Goal: Task Accomplishment & Management: Manage account settings

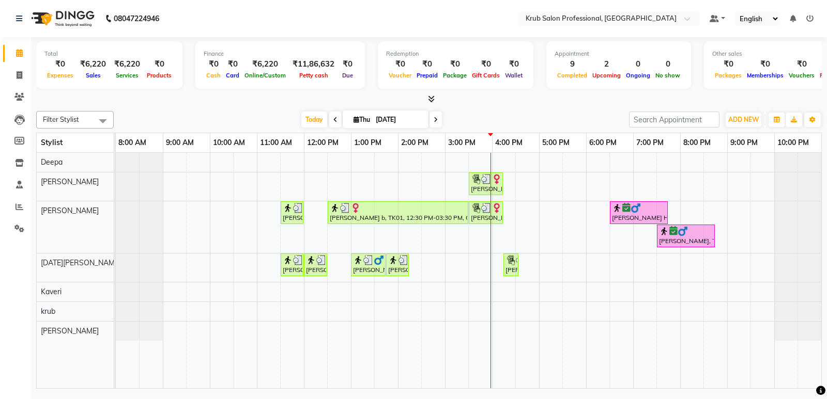
drag, startPoint x: 0, startPoint y: 0, endPoint x: 515, endPoint y: 114, distance: 527.4
click at [515, 114] on div "Today Thu 04-09-2025" at bounding box center [371, 119] width 505 height 15
drag, startPoint x: 568, startPoint y: 123, endPoint x: 511, endPoint y: 118, distance: 57.1
click at [511, 118] on div "Today Thu 04-09-2025" at bounding box center [371, 119] width 505 height 15
drag, startPoint x: 504, startPoint y: 104, endPoint x: 502, endPoint y: 109, distance: 5.3
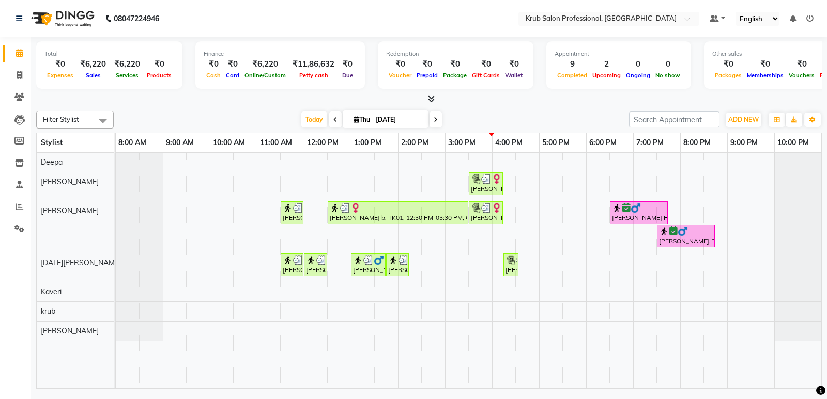
click at [498, 112] on div "Today Thu 04-09-2025" at bounding box center [371, 119] width 505 height 15
click at [309, 119] on span "Today" at bounding box center [314, 120] width 26 height 16
click at [496, 308] on div "Arpita b, TK01, 03:30 PM-04:15 PM, Master Haircuts - male Master Stylish Pratik…" at bounding box center [468, 271] width 705 height 236
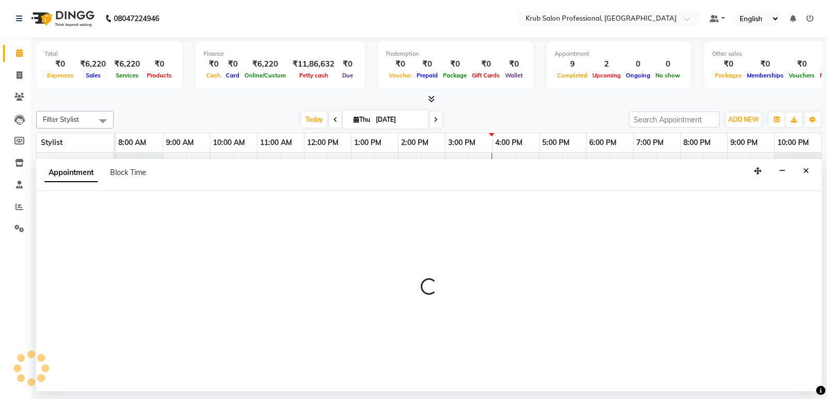
select select "85516"
select select "tentative"
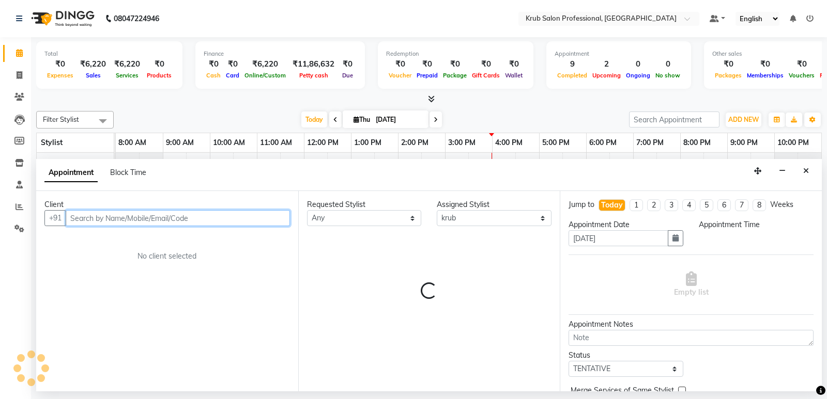
select select "960"
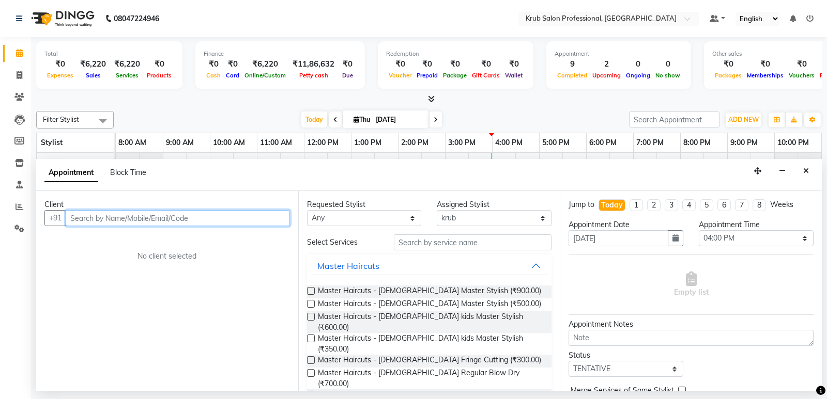
click at [246, 217] on input "text" at bounding box center [178, 218] width 224 height 16
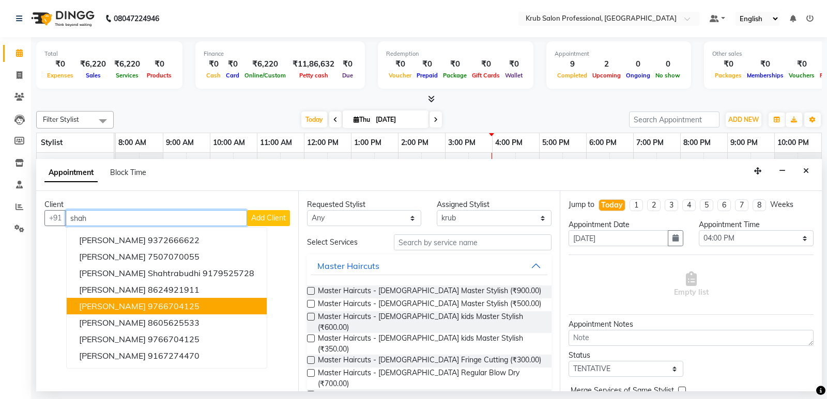
click at [146, 306] on span "[PERSON_NAME]" at bounding box center [112, 306] width 67 height 10
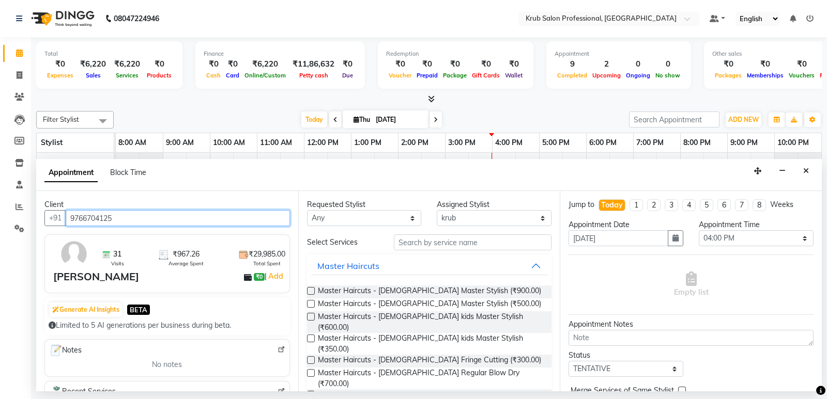
type input "9766704125"
click at [313, 304] on label at bounding box center [311, 304] width 8 height 8
click at [313, 304] on input "checkbox" at bounding box center [310, 305] width 7 height 7
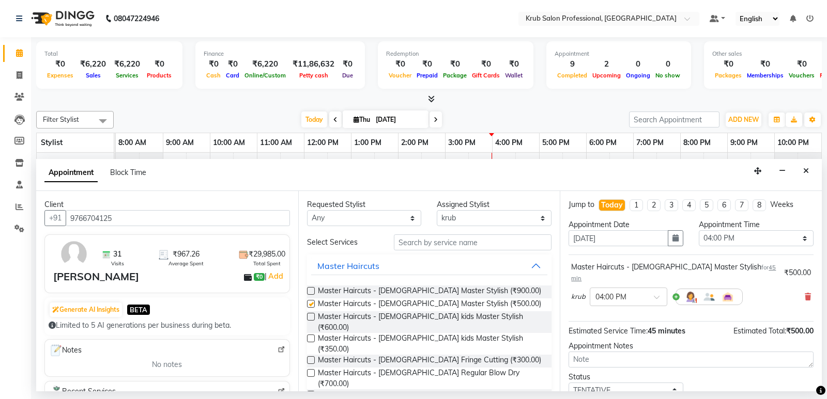
checkbox input "false"
click at [605, 383] on select "Select TENTATIVE CONFIRM CHECK-IN UPCOMING" at bounding box center [625, 391] width 115 height 16
select select "confirm booking"
click at [568, 383] on select "Select TENTATIVE CONFIRM CHECK-IN UPCOMING" at bounding box center [625, 391] width 115 height 16
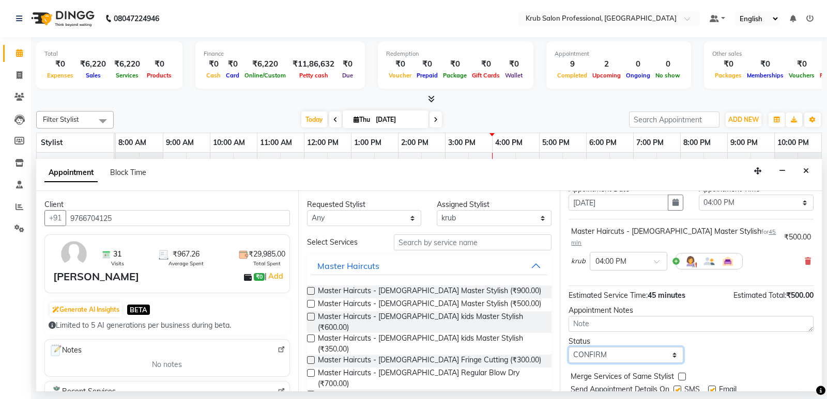
scroll to position [61, 0]
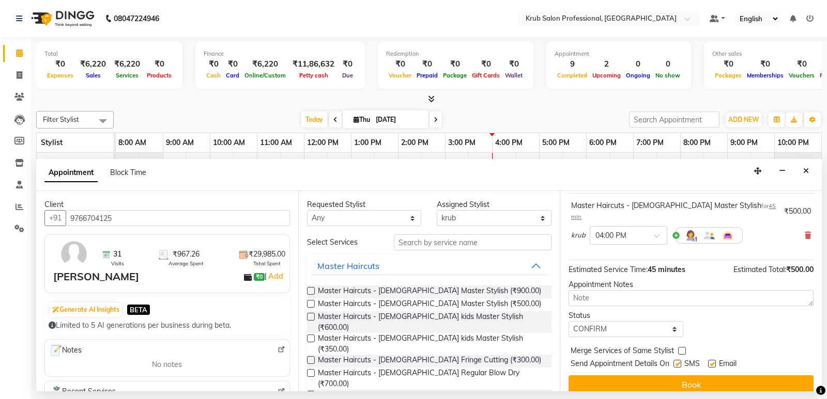
click at [714, 360] on label at bounding box center [712, 364] width 8 height 8
click at [714, 362] on input "checkbox" at bounding box center [711, 365] width 7 height 7
checkbox input "false"
click at [678, 360] on label at bounding box center [677, 364] width 8 height 8
click at [678, 362] on input "checkbox" at bounding box center [676, 365] width 7 height 7
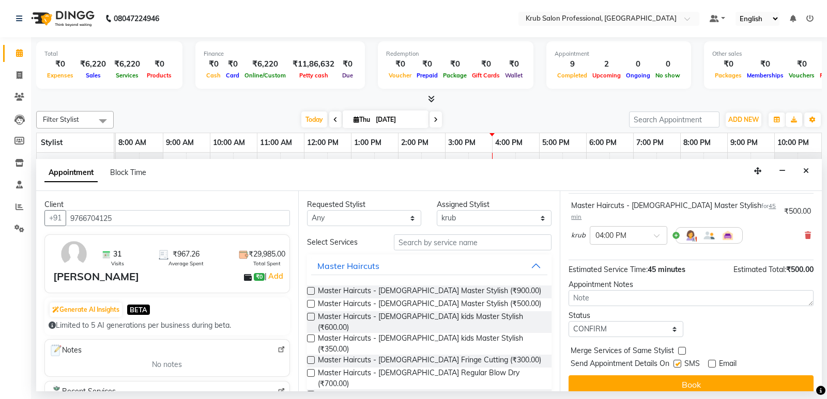
checkbox input "false"
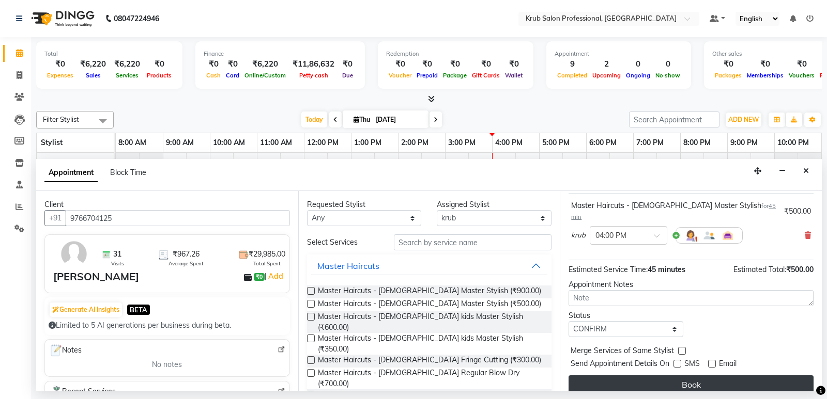
click at [695, 376] on button "Book" at bounding box center [690, 385] width 245 height 19
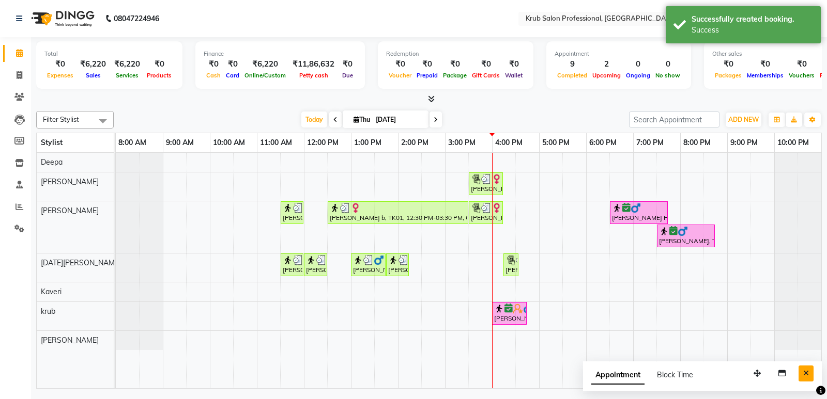
click at [801, 376] on button "Close" at bounding box center [805, 374] width 15 height 16
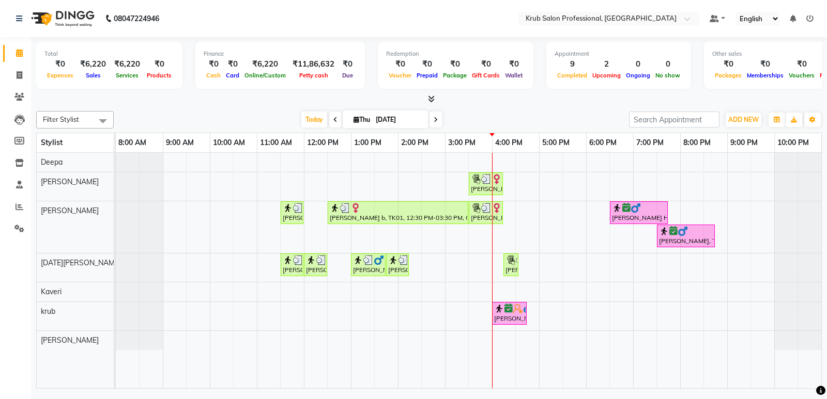
drag, startPoint x: 508, startPoint y: 115, endPoint x: 472, endPoint y: 101, distance: 38.3
click at [472, 101] on div at bounding box center [428, 99] width 785 height 11
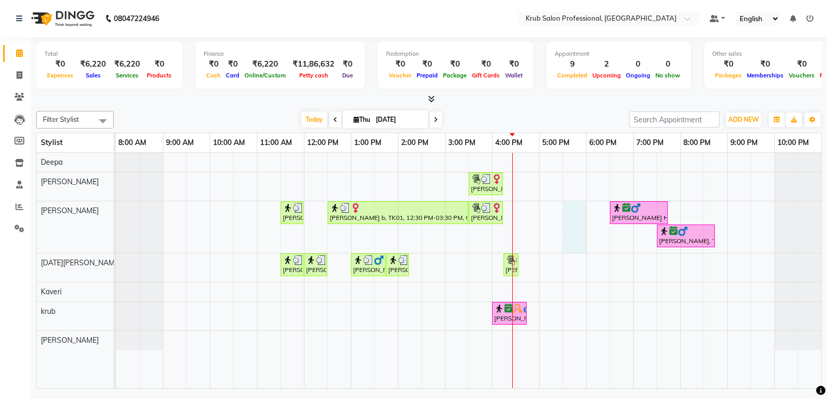
click at [582, 209] on div "Arpita b, TK01, 03:30 PM-04:15 PM, Master Haircuts - male Master Stylish Pratik…" at bounding box center [468, 271] width 705 height 236
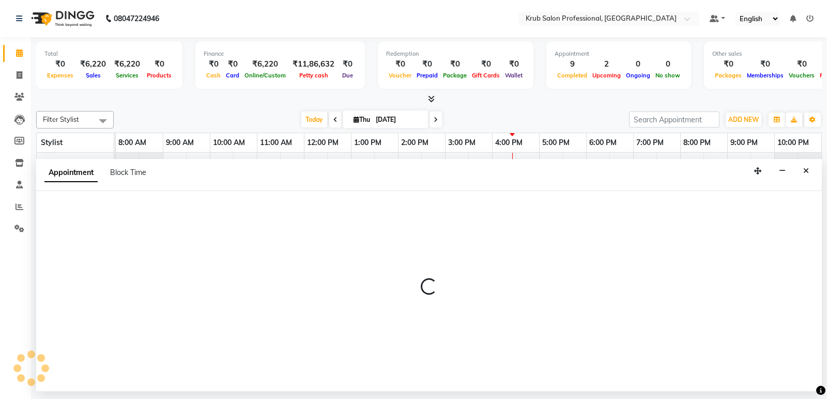
select select "66028"
select select "tentative"
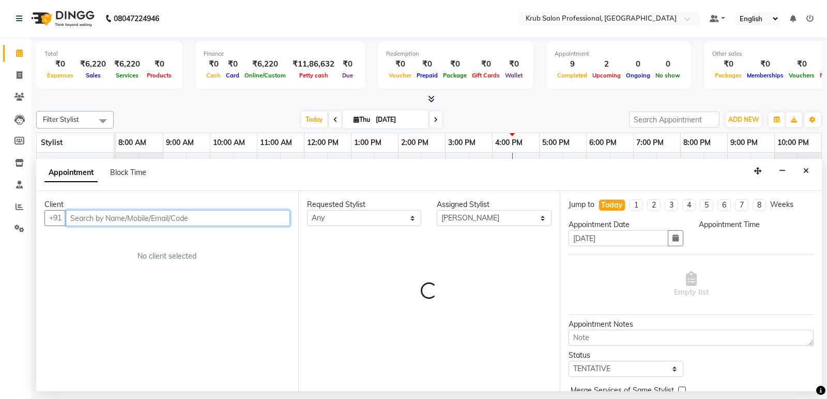
select select "1050"
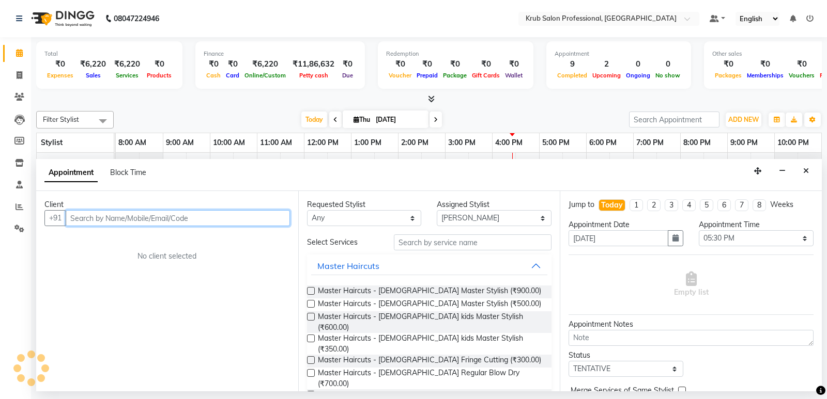
click at [197, 218] on input "text" at bounding box center [178, 218] width 224 height 16
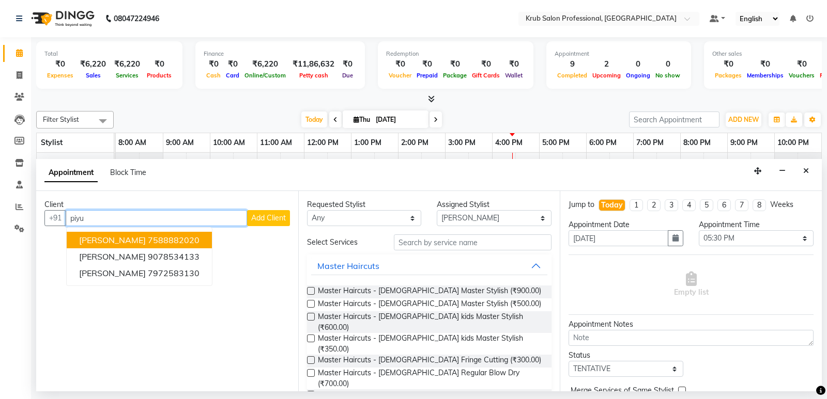
click at [143, 235] on button "Piyush Jaishwal 7588882020" at bounding box center [139, 240] width 145 height 17
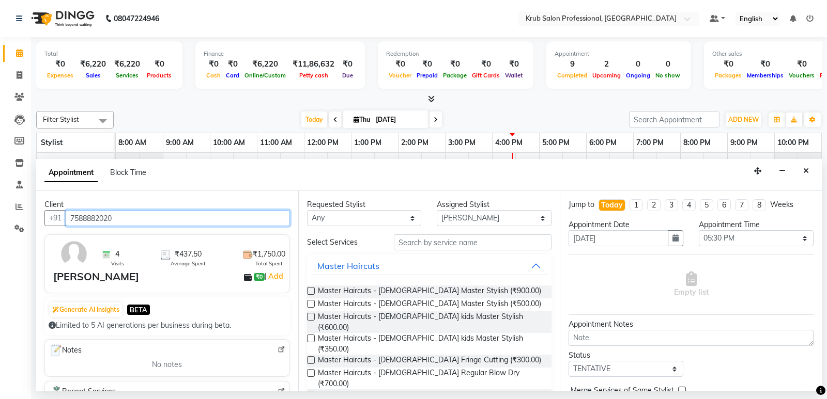
type input "7588882020"
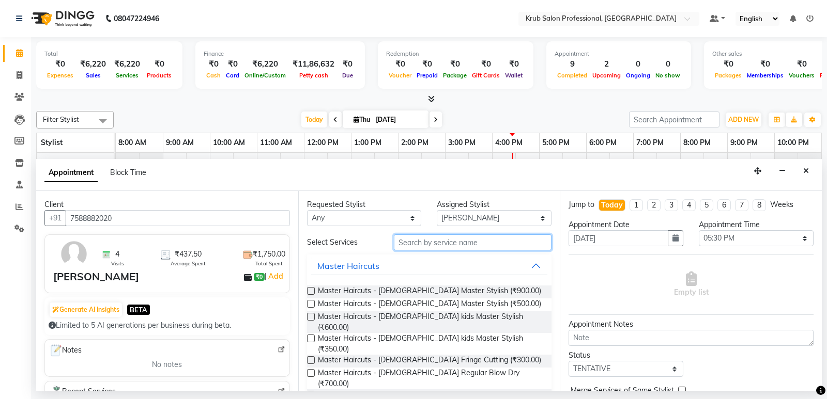
click at [429, 245] on input "text" at bounding box center [473, 243] width 158 height 16
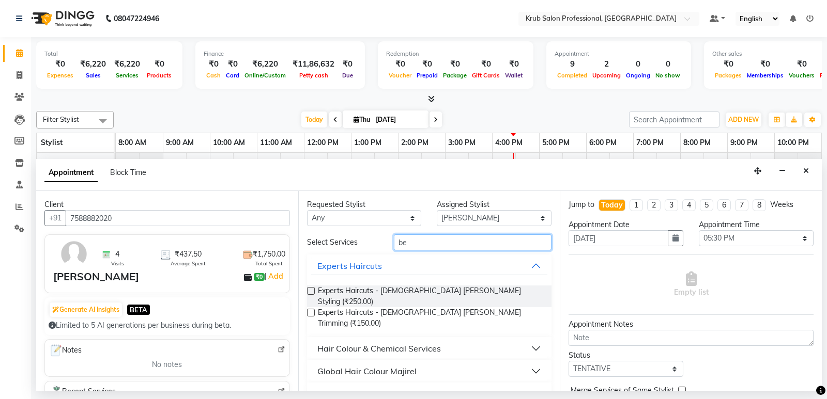
type input "be"
click at [307, 290] on label at bounding box center [311, 291] width 8 height 8
click at [307, 290] on input "checkbox" at bounding box center [310, 292] width 7 height 7
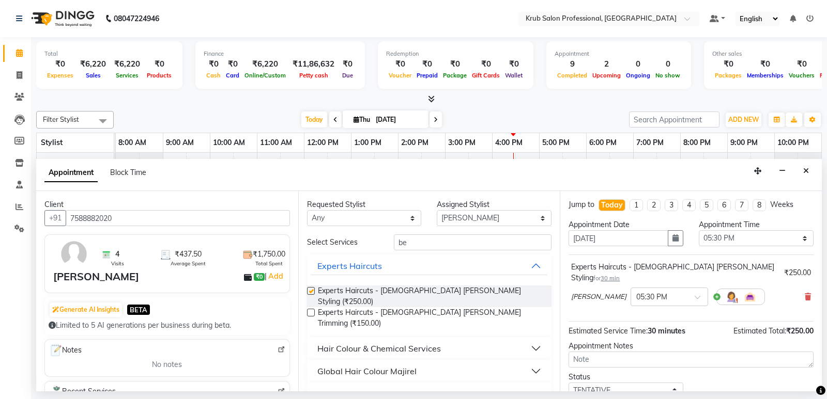
checkbox input "false"
click at [631, 383] on select "Select TENTATIVE CONFIRM CHECK-IN UPCOMING" at bounding box center [625, 391] width 115 height 16
select select "confirm booking"
click at [568, 383] on select "Select TENTATIVE CONFIRM CHECK-IN UPCOMING" at bounding box center [625, 391] width 115 height 16
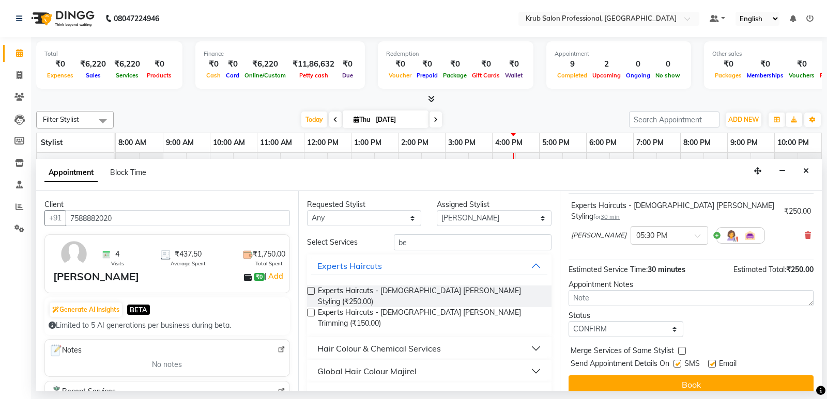
drag, startPoint x: 712, startPoint y: 351, endPoint x: 709, endPoint y: 361, distance: 10.8
click at [712, 360] on label at bounding box center [712, 364] width 8 height 8
click at [712, 362] on input "checkbox" at bounding box center [711, 365] width 7 height 7
checkbox input "false"
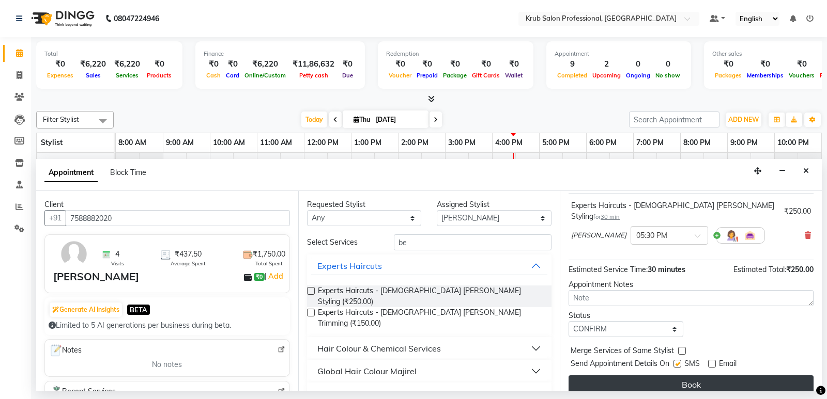
click at [697, 376] on button "Book" at bounding box center [690, 385] width 245 height 19
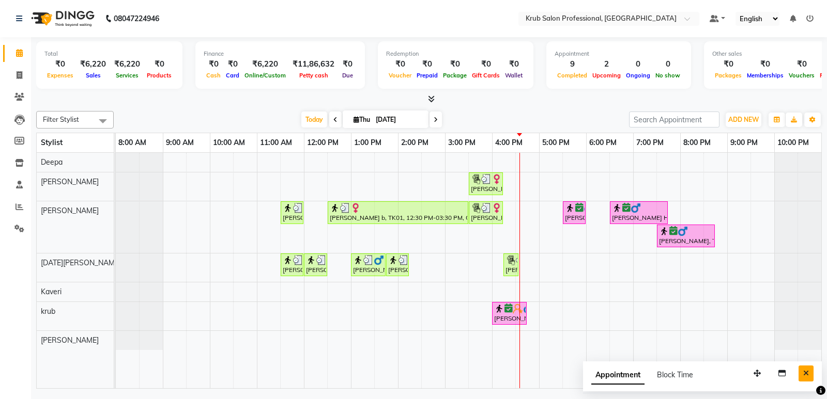
click at [804, 372] on icon "Close" at bounding box center [806, 373] width 6 height 7
click at [444, 311] on div "Arpita b, TK01, 03:30 PM-04:15 PM, Master Haircuts - male Master Stylish Pratik…" at bounding box center [468, 271] width 705 height 236
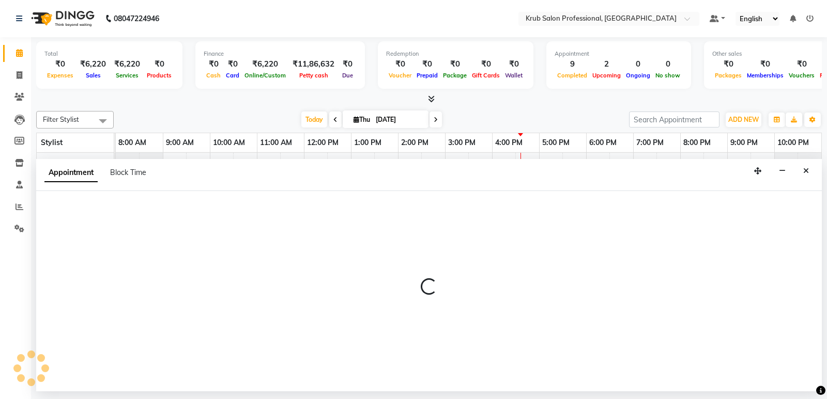
select select "85516"
select select "tentative"
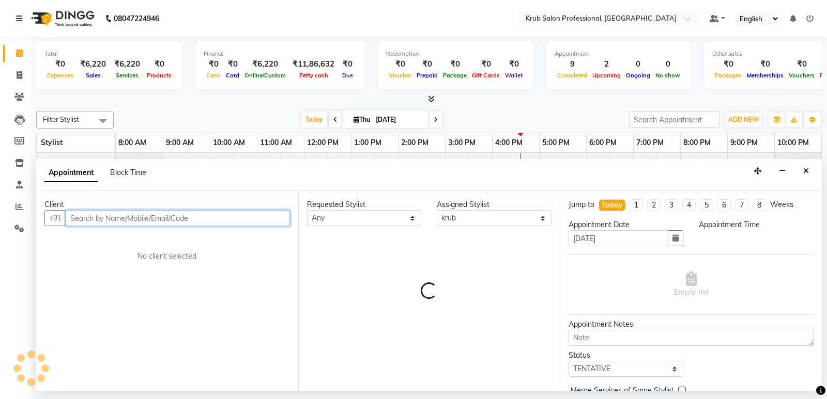
select select "870"
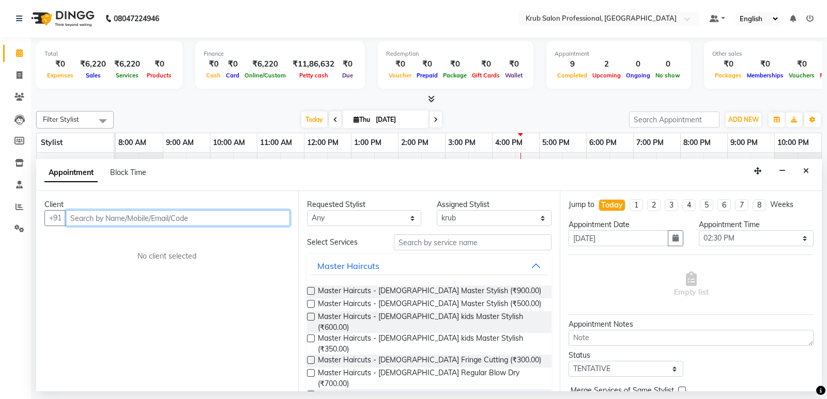
click at [187, 214] on input "text" at bounding box center [178, 218] width 224 height 16
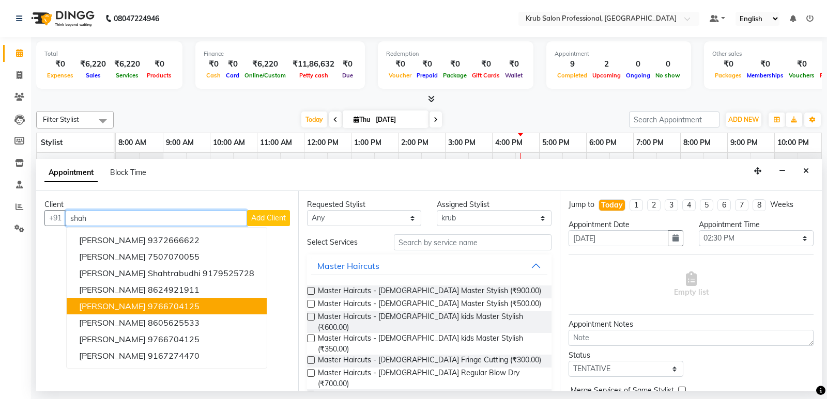
click at [142, 311] on button "Shahnawaz Ansari 9766704125" at bounding box center [167, 306] width 200 height 17
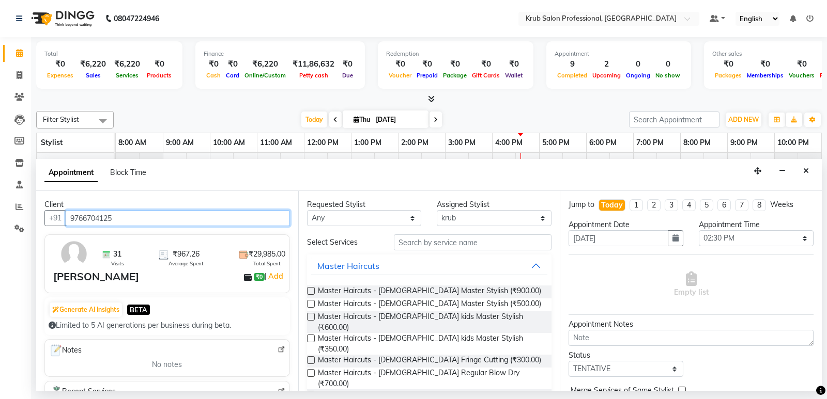
type input "9766704125"
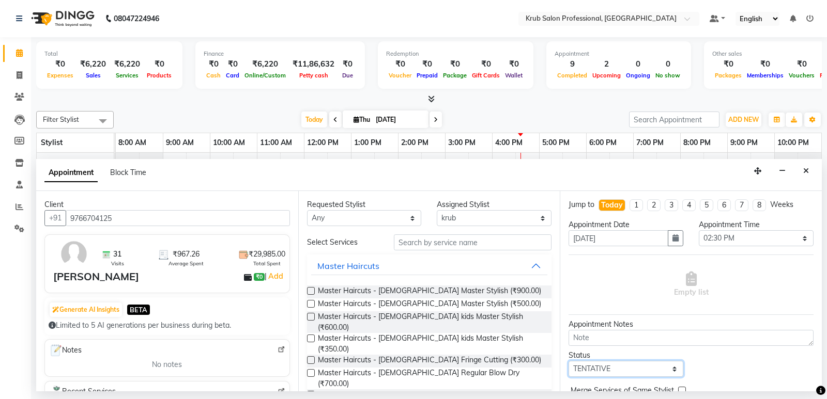
click at [618, 371] on select "Select TENTATIVE CONFIRM CHECK-IN UPCOMING" at bounding box center [625, 369] width 115 height 16
select select "confirm booking"
click at [568, 361] on select "Select TENTATIVE CONFIRM CHECK-IN UPCOMING" at bounding box center [625, 369] width 115 height 16
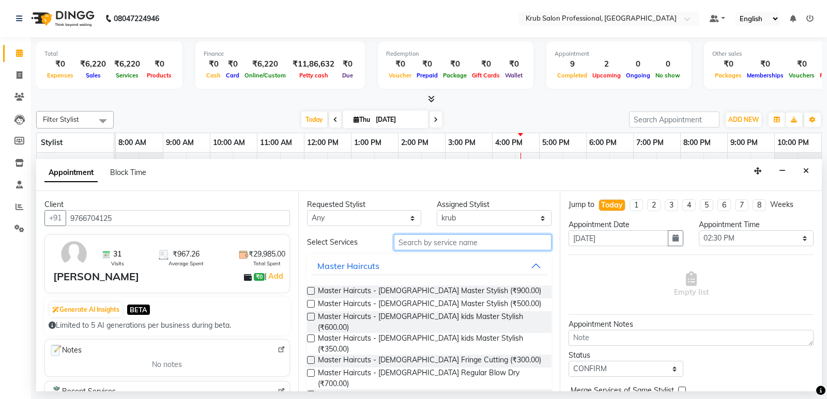
click at [470, 245] on input "text" at bounding box center [473, 243] width 158 height 16
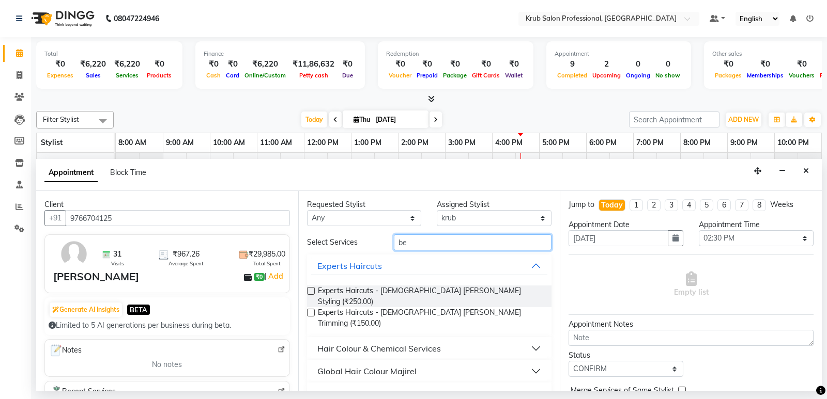
type input "be"
click at [310, 290] on label at bounding box center [311, 291] width 8 height 8
click at [310, 290] on input "checkbox" at bounding box center [310, 292] width 7 height 7
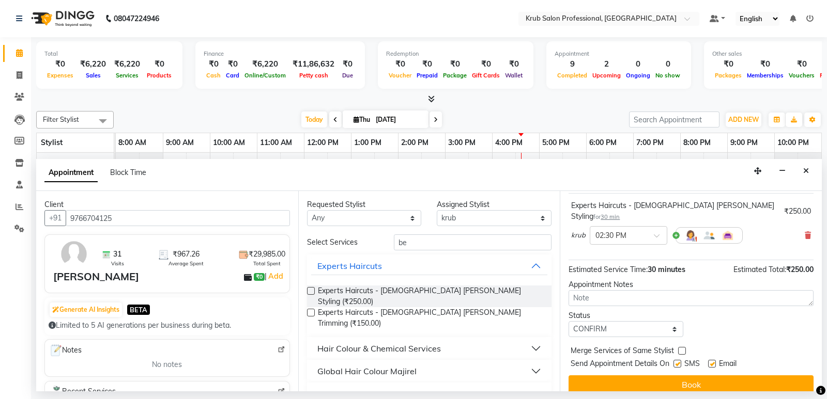
click at [310, 291] on label at bounding box center [311, 291] width 8 height 8
click at [310, 291] on input "checkbox" at bounding box center [310, 292] width 7 height 7
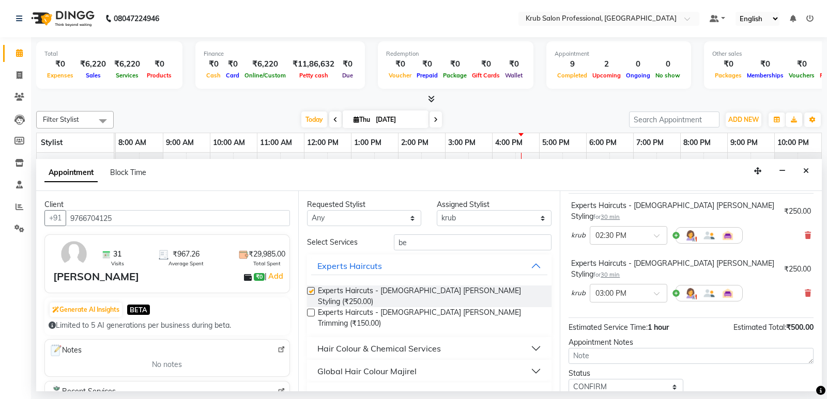
checkbox input "false"
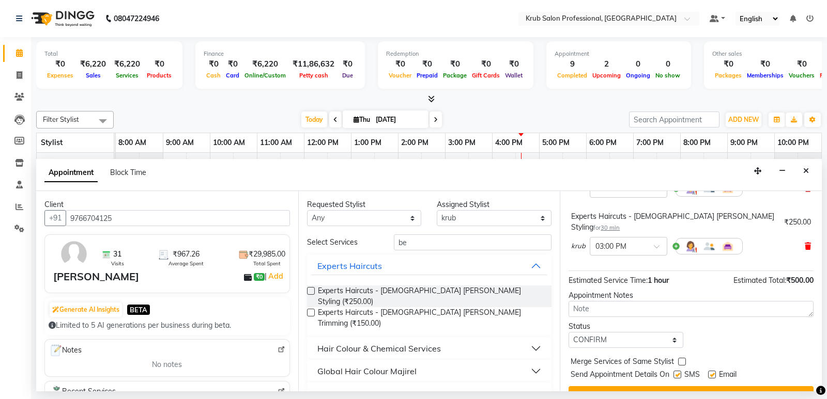
click at [804, 243] on icon at bounding box center [807, 246] width 6 height 7
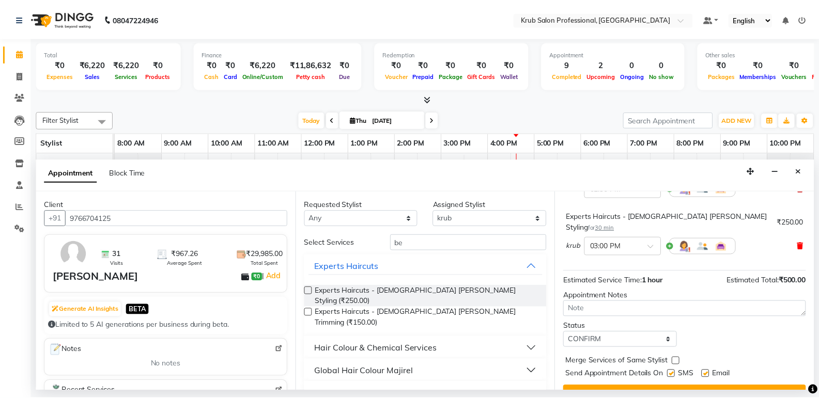
scroll to position [61, 0]
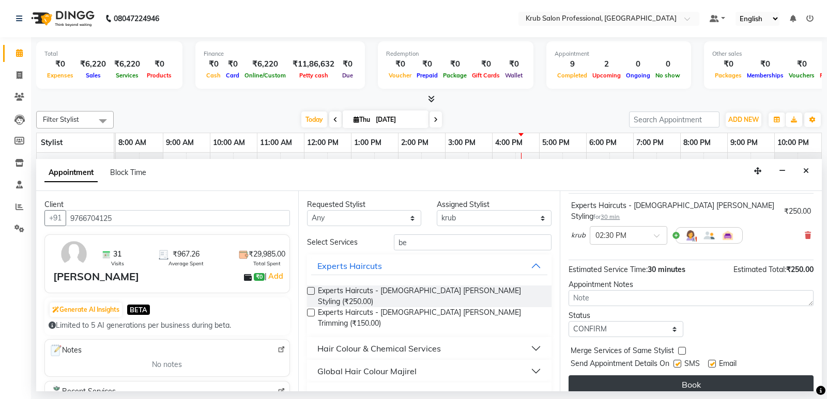
click at [672, 376] on button "Book" at bounding box center [690, 385] width 245 height 19
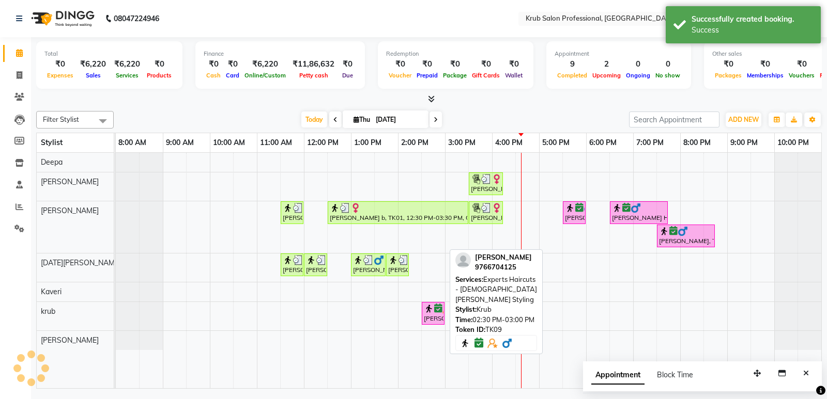
click at [428, 316] on div "[PERSON_NAME], TK09, 02:30 PM-03:00 PM, Experts Haircuts - [DEMOGRAPHIC_DATA] […" at bounding box center [433, 314] width 21 height 20
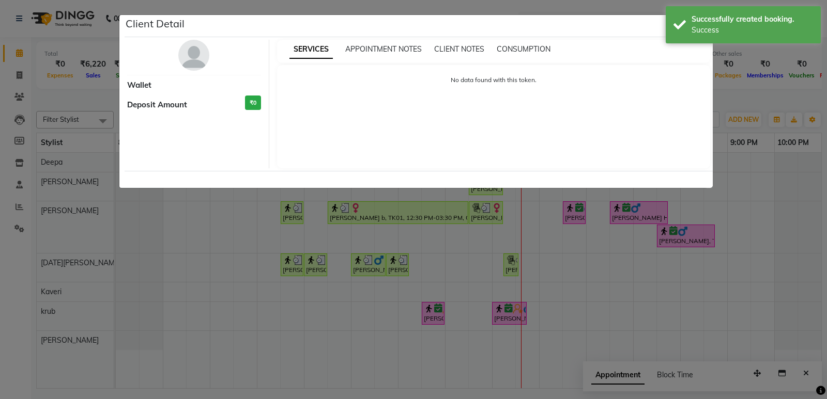
select select "6"
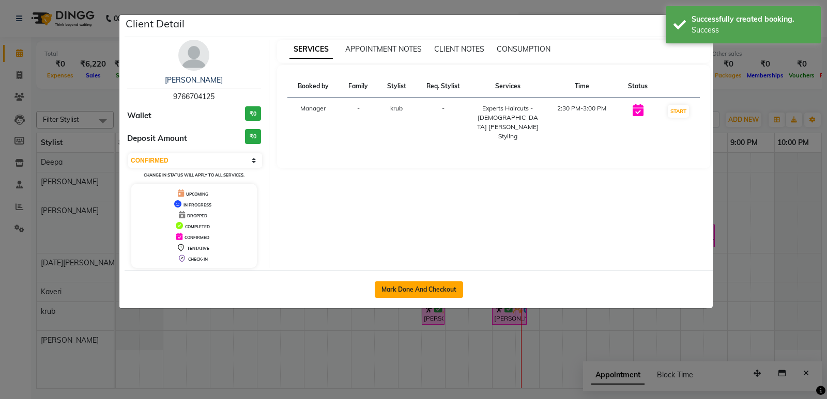
click at [436, 287] on button "Mark Done And Checkout" at bounding box center [419, 290] width 88 height 17
select select "service"
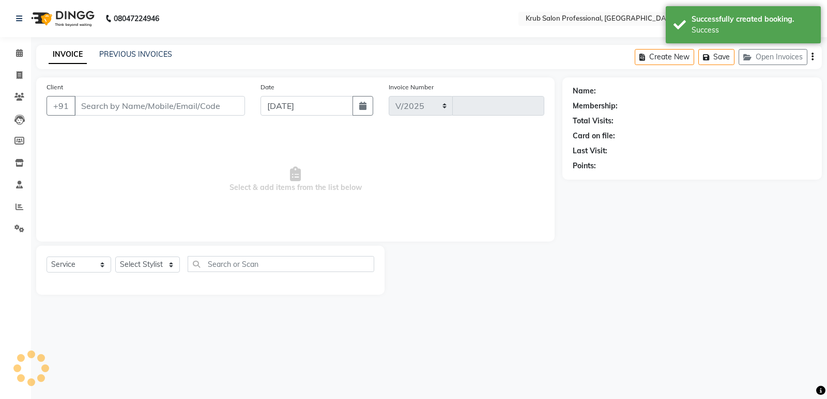
select select "7490"
type input "1190"
type input "9766704125"
select select "85516"
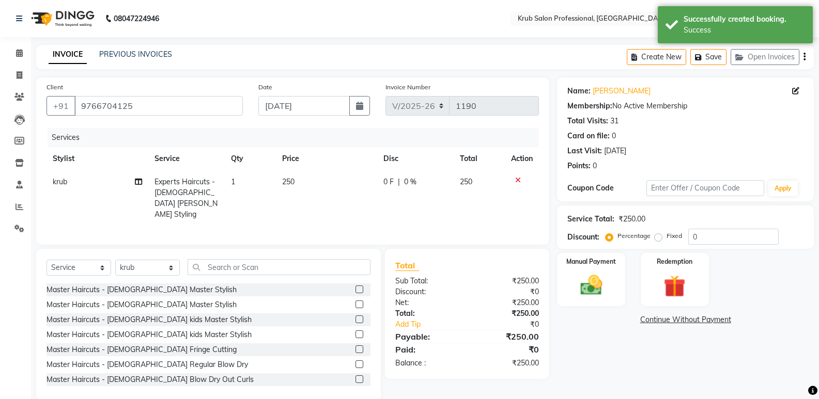
click at [304, 178] on td "250" at bounding box center [327, 198] width 102 height 56
select select "85516"
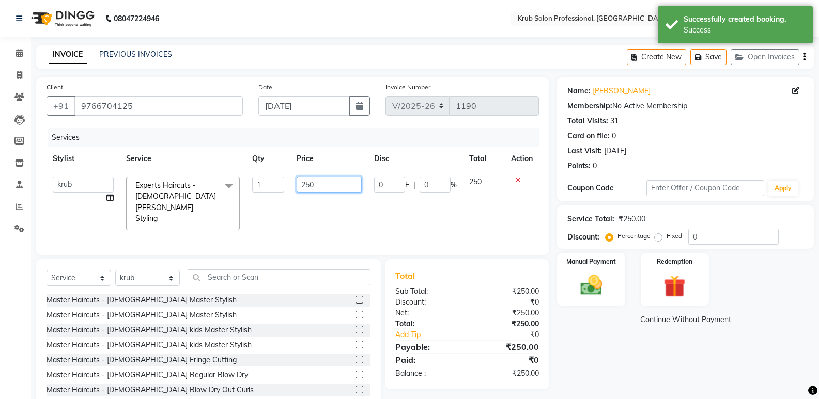
click at [338, 181] on input "250" at bounding box center [329, 185] width 65 height 16
type input "2"
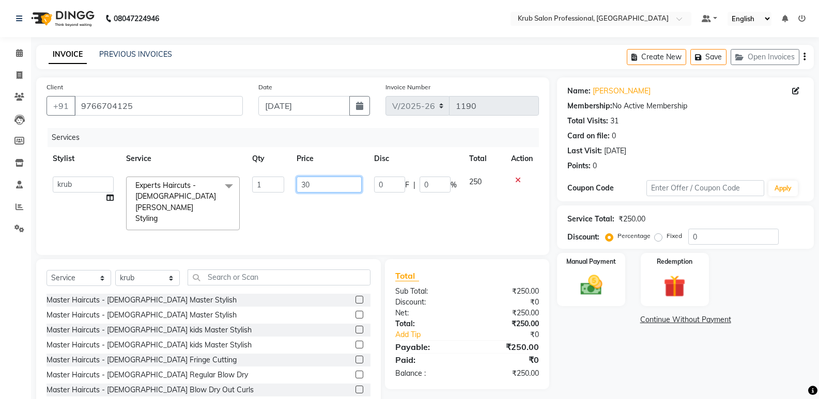
type input "300"
click at [393, 174] on td "0 F | 0 %" at bounding box center [415, 203] width 95 height 66
select select "85516"
click at [434, 181] on input "0" at bounding box center [434, 185] width 31 height 16
type input "40"
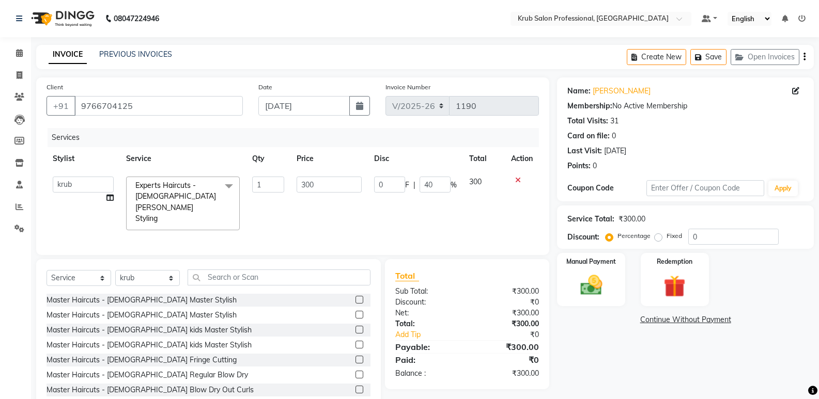
click at [432, 199] on td "0 F | 40 %" at bounding box center [415, 203] width 95 height 66
select select "85516"
click at [598, 264] on label "Manual Payment" at bounding box center [591, 261] width 52 height 10
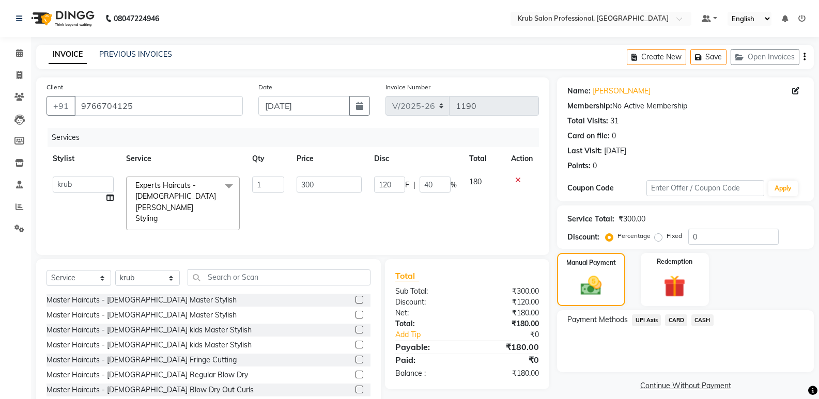
click at [648, 319] on span "UPI Axis" at bounding box center [646, 321] width 29 height 12
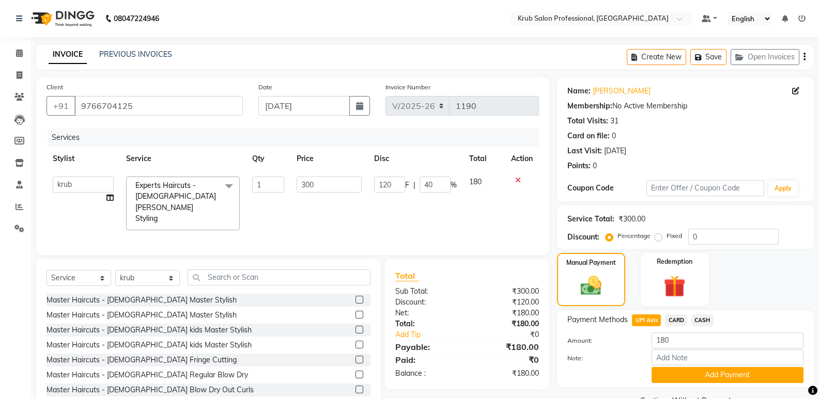
scroll to position [25, 0]
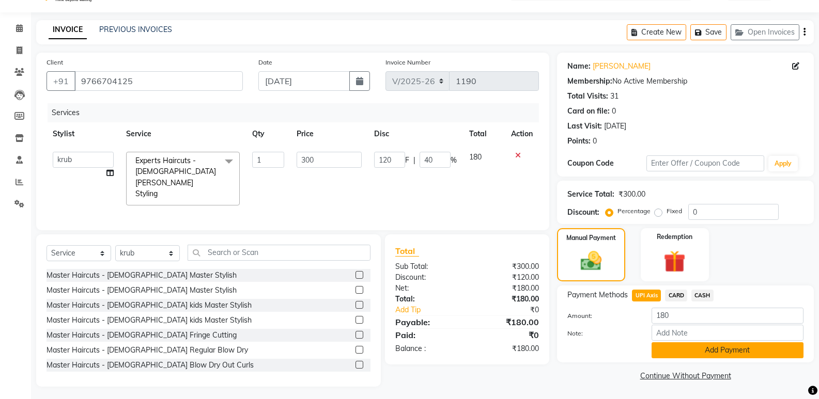
click at [765, 351] on button "Add Payment" at bounding box center [727, 350] width 152 height 16
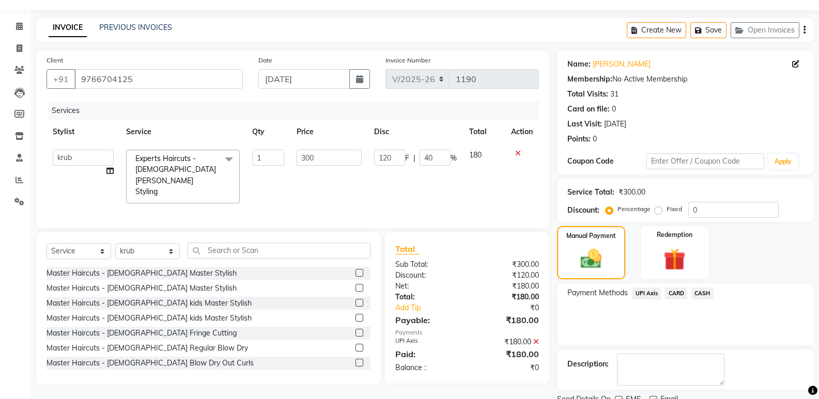
scroll to position [68, 0]
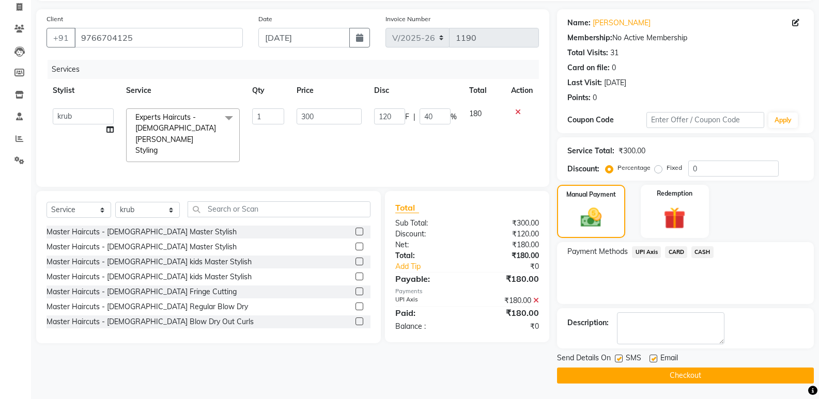
click at [654, 358] on label at bounding box center [653, 359] width 8 height 8
click at [654, 358] on input "checkbox" at bounding box center [652, 359] width 7 height 7
checkbox input "false"
click at [647, 370] on button "Checkout" at bounding box center [685, 376] width 257 height 16
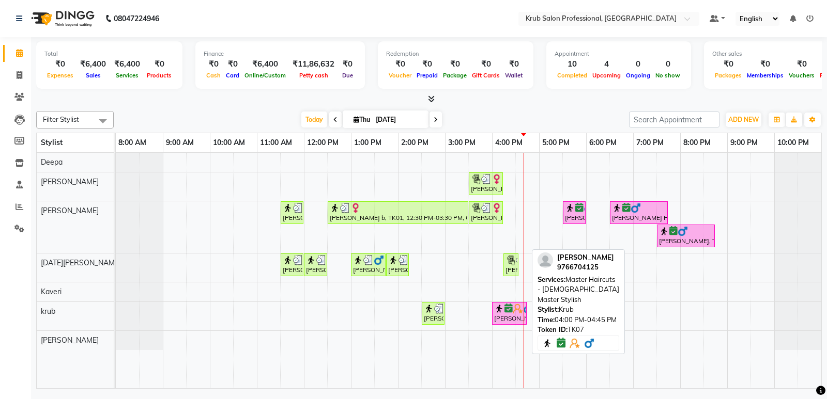
click at [509, 320] on div "[PERSON_NAME], TK07, 04:00 PM-04:45 PM, Master Haircuts - [DEMOGRAPHIC_DATA] Ma…" at bounding box center [509, 314] width 33 height 20
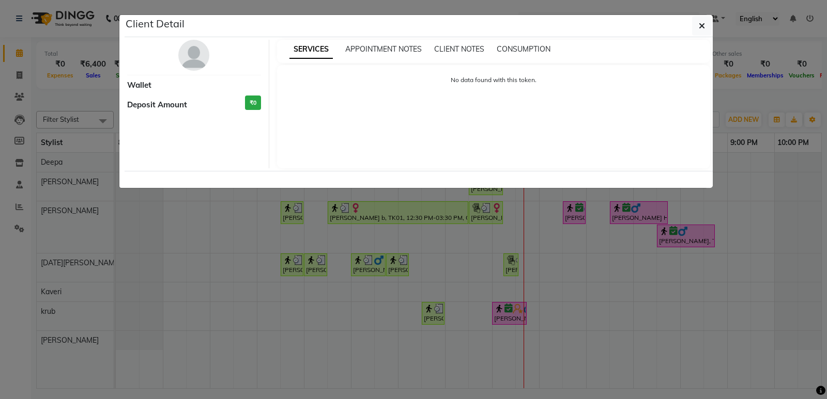
select select "6"
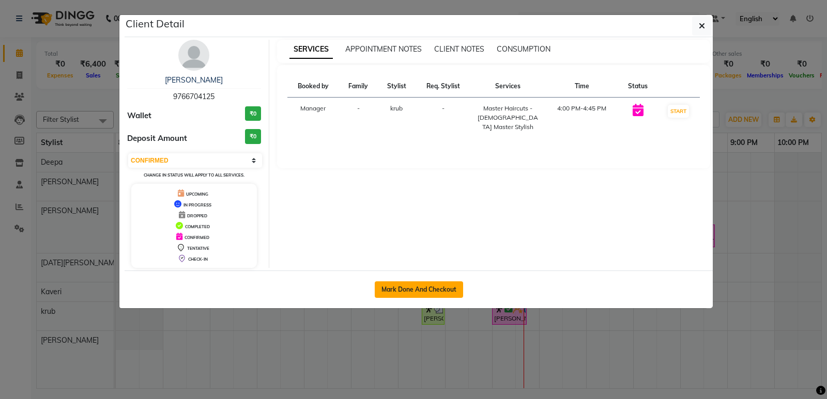
click at [413, 285] on button "Mark Done And Checkout" at bounding box center [419, 290] width 88 height 17
select select "7490"
select select "service"
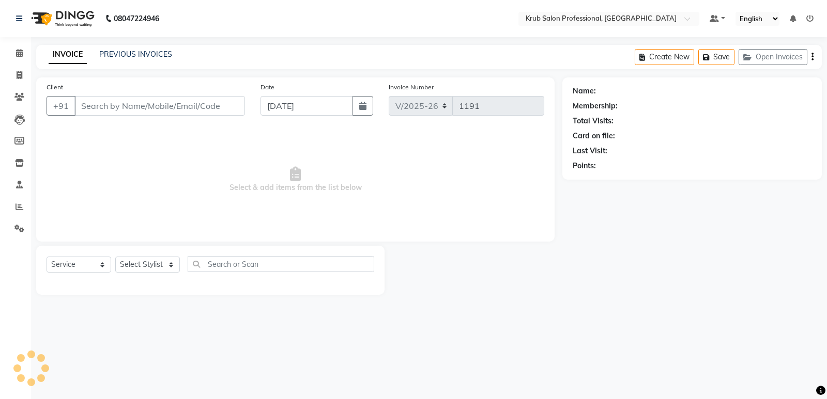
type input "9766704125"
select select "85516"
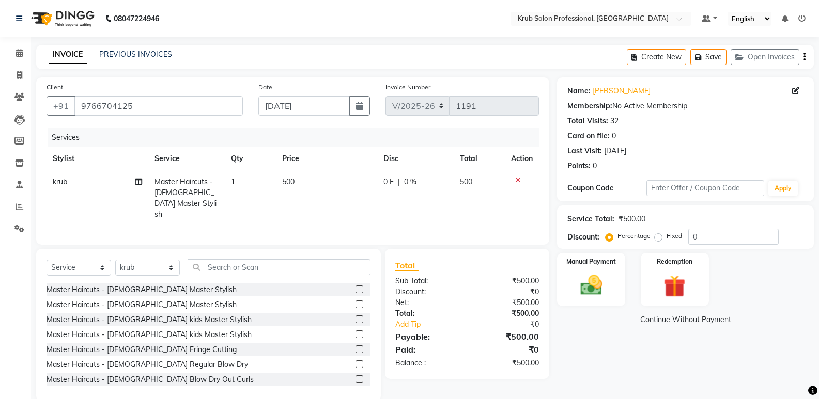
click at [428, 189] on td "0 F | 0 %" at bounding box center [415, 198] width 76 height 56
select select "85516"
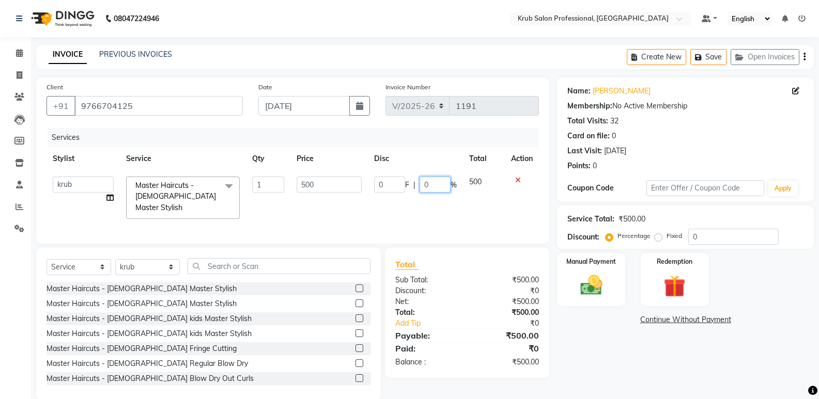
click at [443, 184] on input "0" at bounding box center [434, 185] width 31 height 16
type input "40"
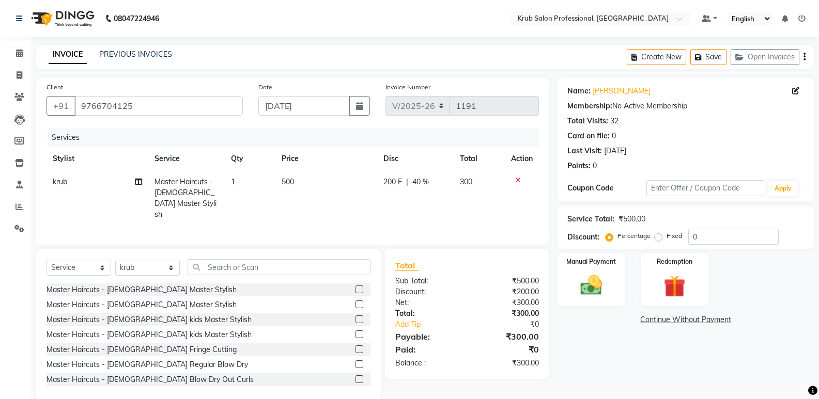
click at [369, 204] on tr "krub Master Haircuts - [DEMOGRAPHIC_DATA] Master Stylish 1 500 200 F | 40 % 300" at bounding box center [292, 198] width 492 height 56
click at [591, 275] on img at bounding box center [590, 285] width 37 height 26
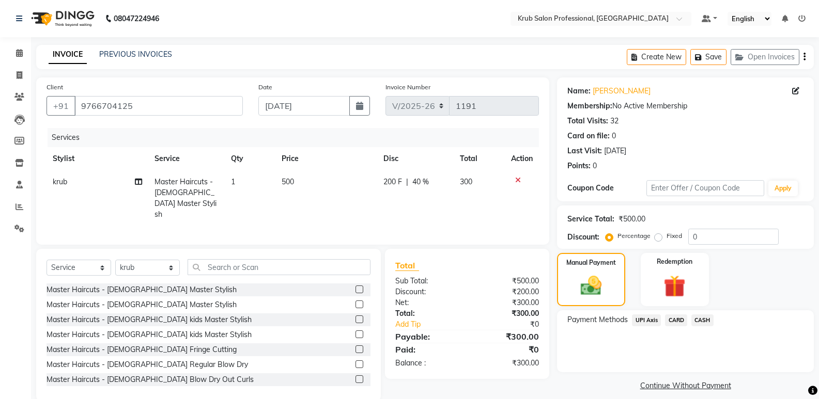
click at [651, 321] on span "UPI Axis" at bounding box center [646, 321] width 29 height 12
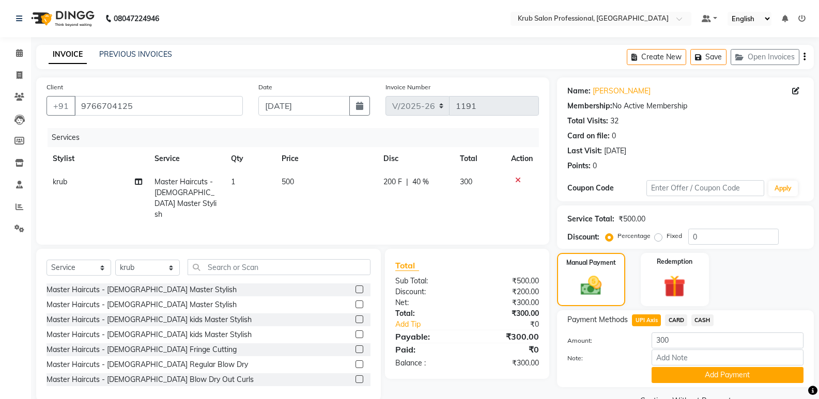
scroll to position [25, 0]
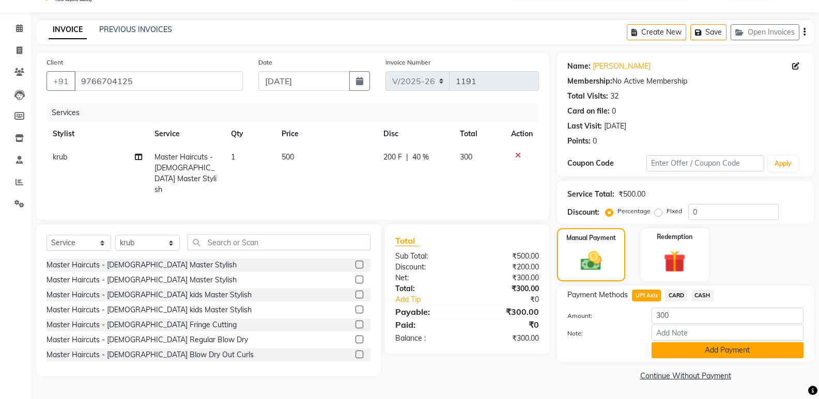
drag, startPoint x: 694, startPoint y: 352, endPoint x: 738, endPoint y: 350, distance: 43.4
click at [694, 351] on button "Add Payment" at bounding box center [727, 350] width 152 height 16
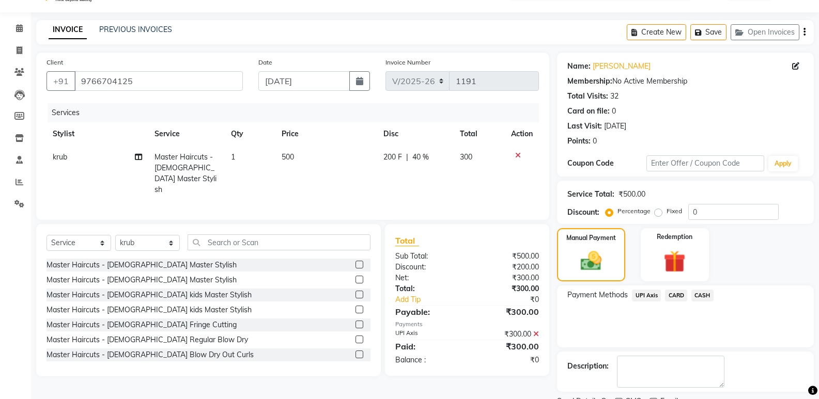
scroll to position [68, 0]
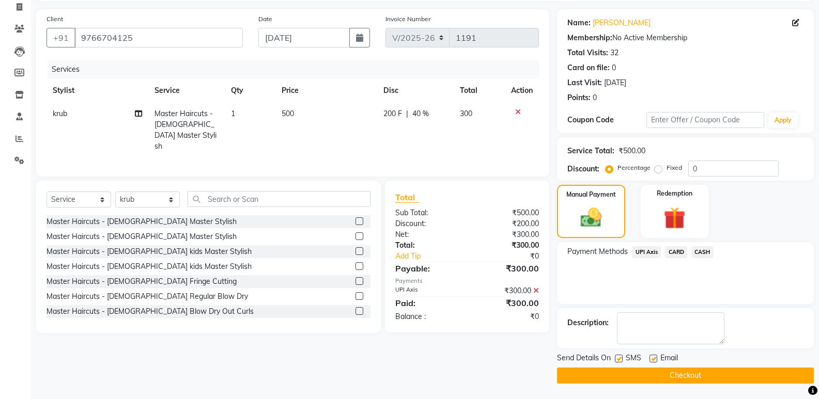
click at [654, 358] on label at bounding box center [653, 359] width 8 height 8
click at [654, 358] on input "checkbox" at bounding box center [652, 359] width 7 height 7
checkbox input "false"
click at [658, 371] on button "Checkout" at bounding box center [685, 376] width 257 height 16
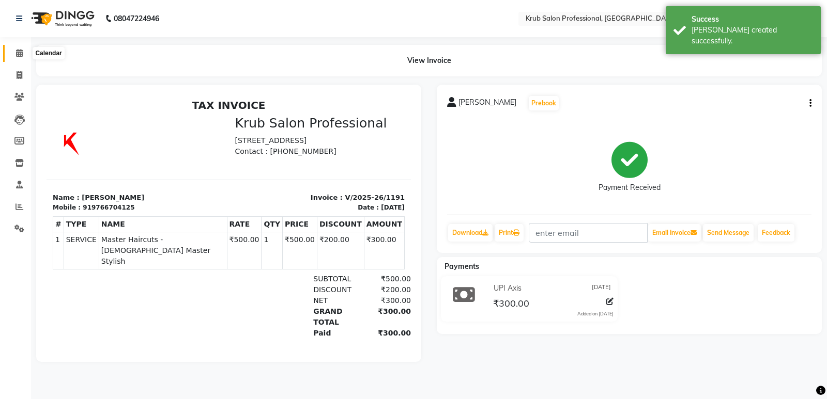
click at [16, 50] on icon at bounding box center [19, 53] width 7 height 8
